Goal: Navigation & Orientation: Find specific page/section

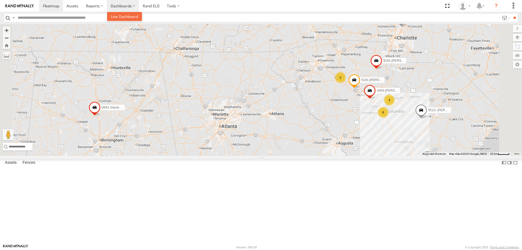
click at [121, 16] on span at bounding box center [124, 16] width 27 height 5
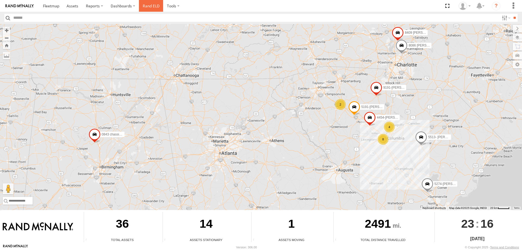
click at [149, 5] on link "Rand ELD" at bounding box center [151, 6] width 24 height 12
